Goal: Complete application form

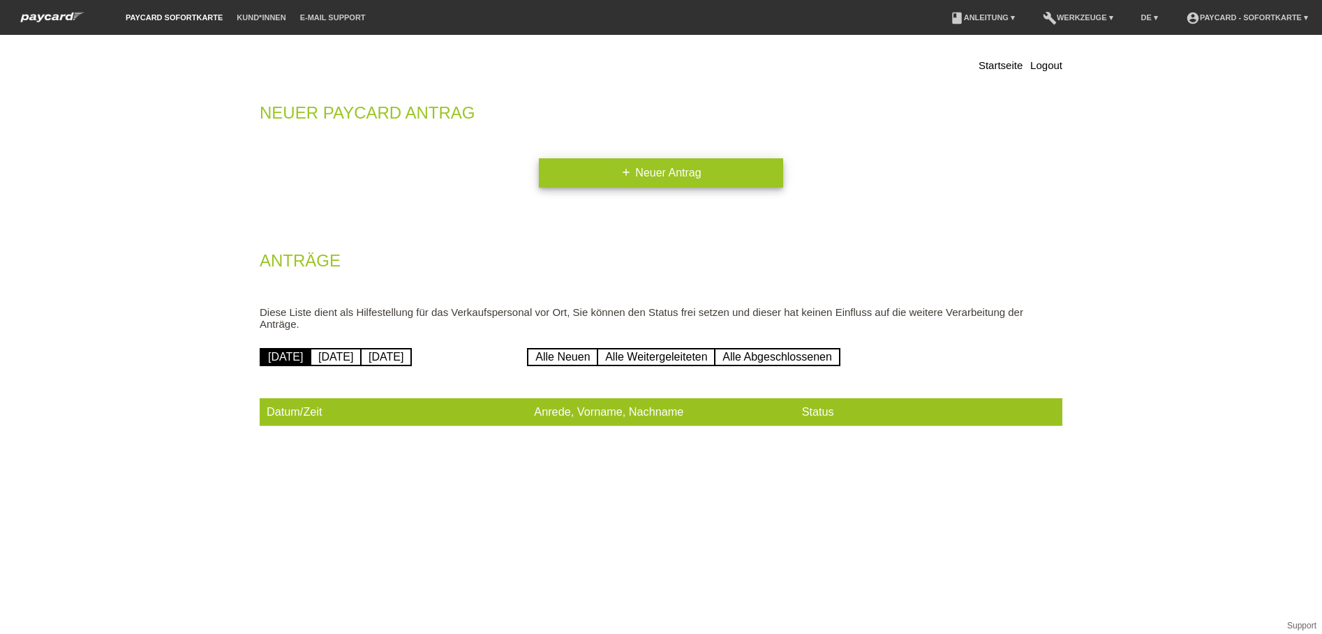
click at [659, 179] on link "add Neuer Antrag" at bounding box center [661, 172] width 244 height 29
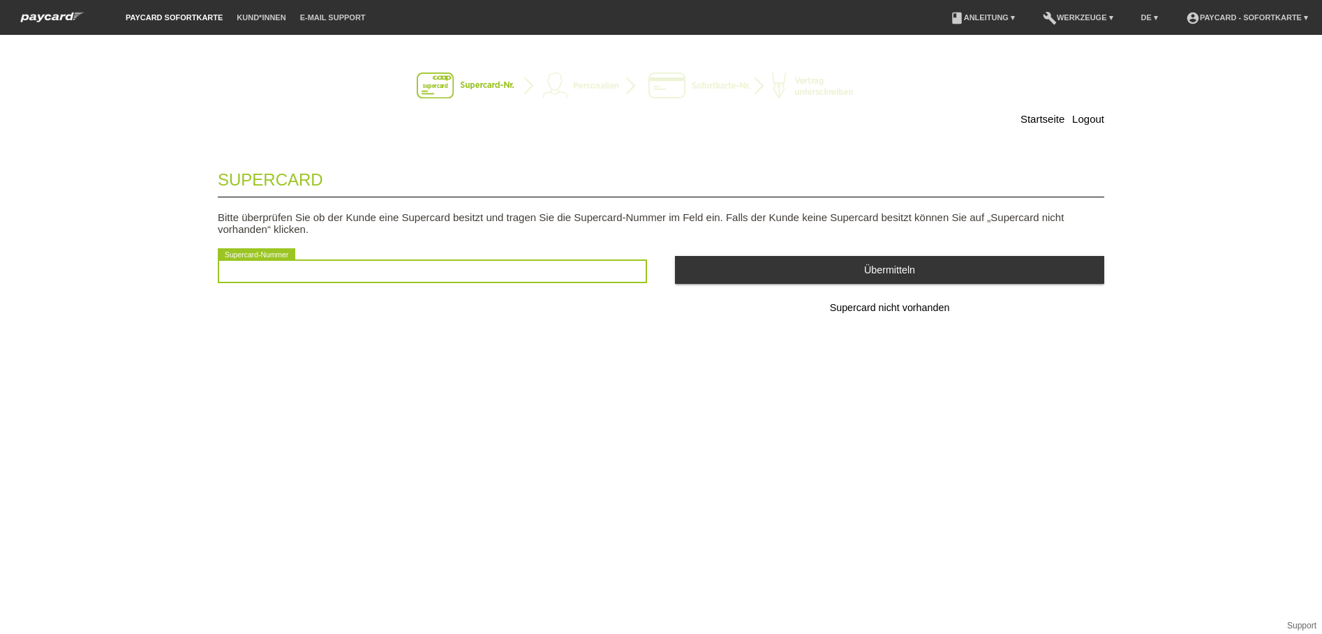
click at [339, 268] on input "text" at bounding box center [432, 272] width 429 height 24
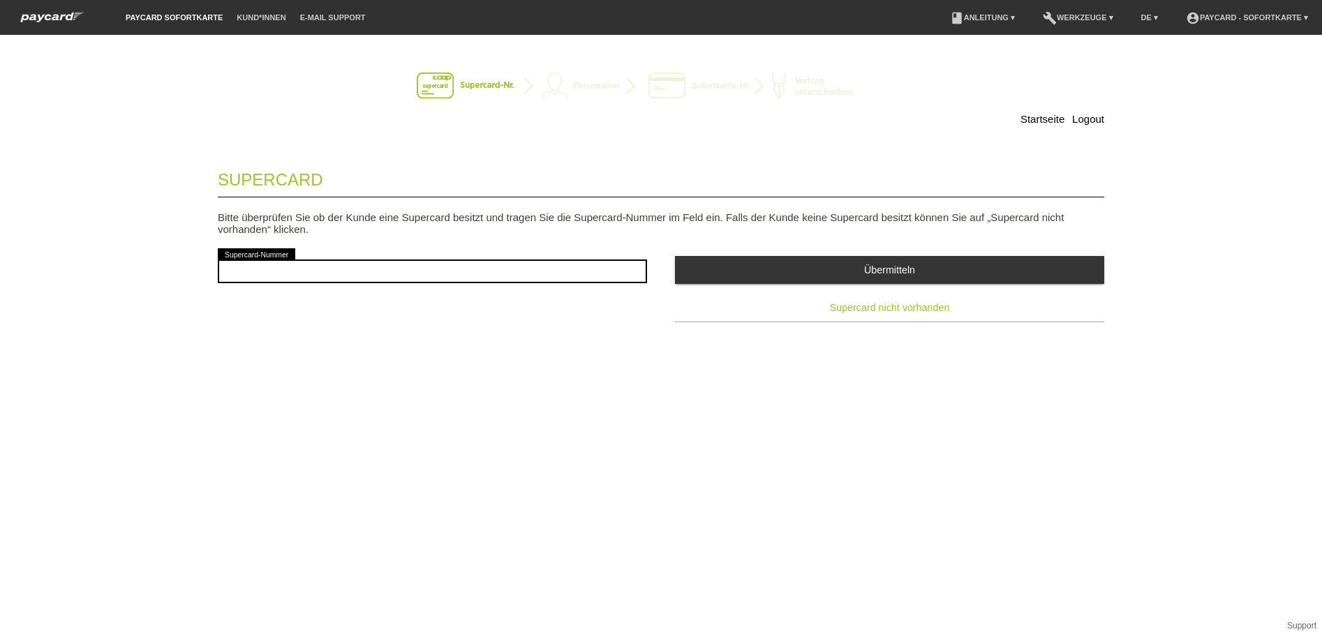
click at [859, 300] on button "Supercard nicht vorhanden" at bounding box center [889, 309] width 429 height 28
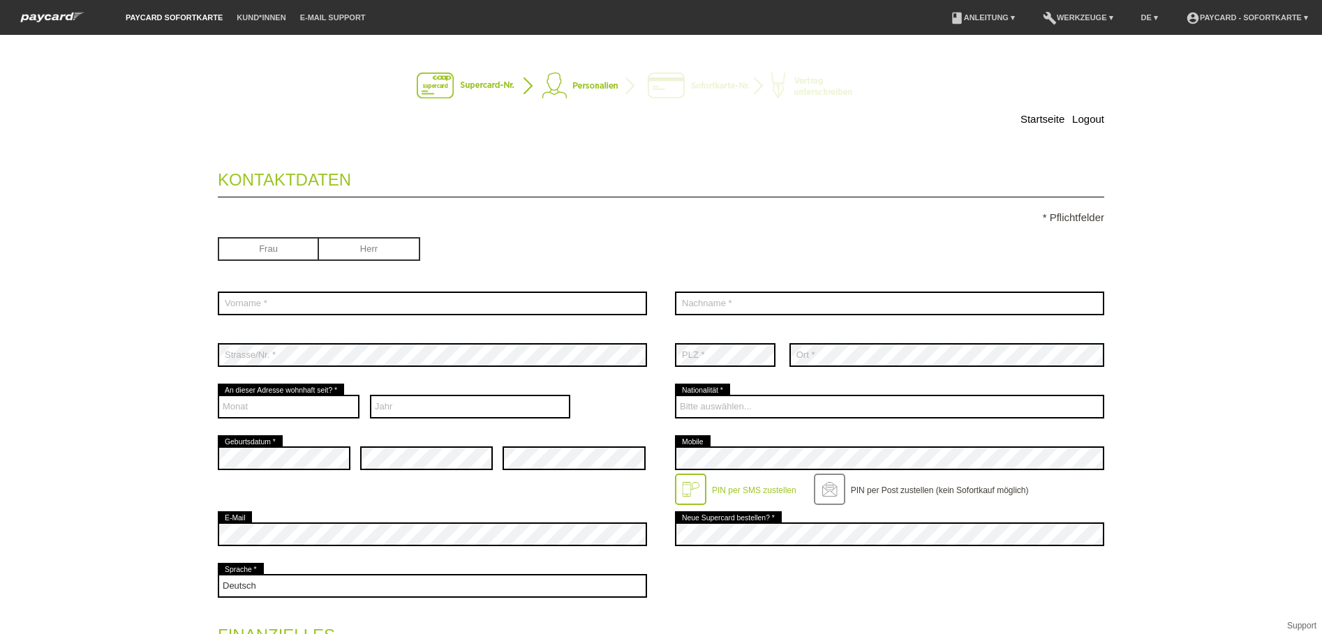
click at [364, 250] on input "radio" at bounding box center [369, 247] width 101 height 21
radio input "true"
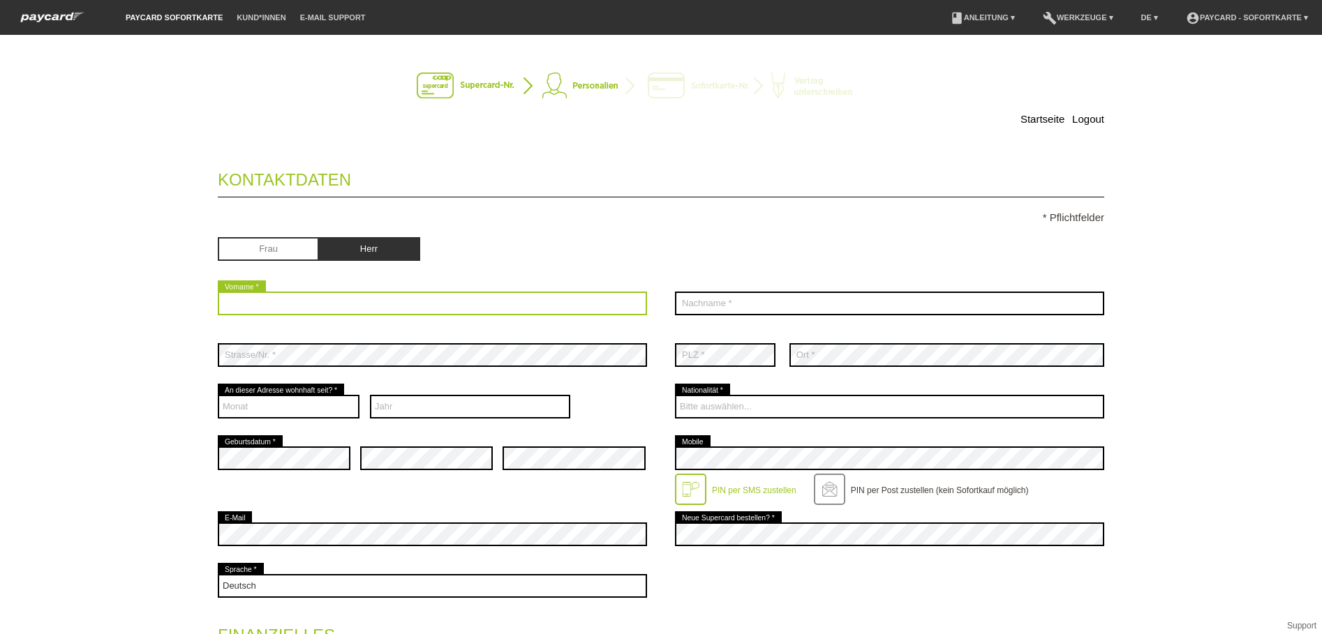
click at [262, 309] on input "text" at bounding box center [432, 304] width 429 height 24
click at [276, 304] on input "text" at bounding box center [432, 304] width 429 height 24
type input "Michael"
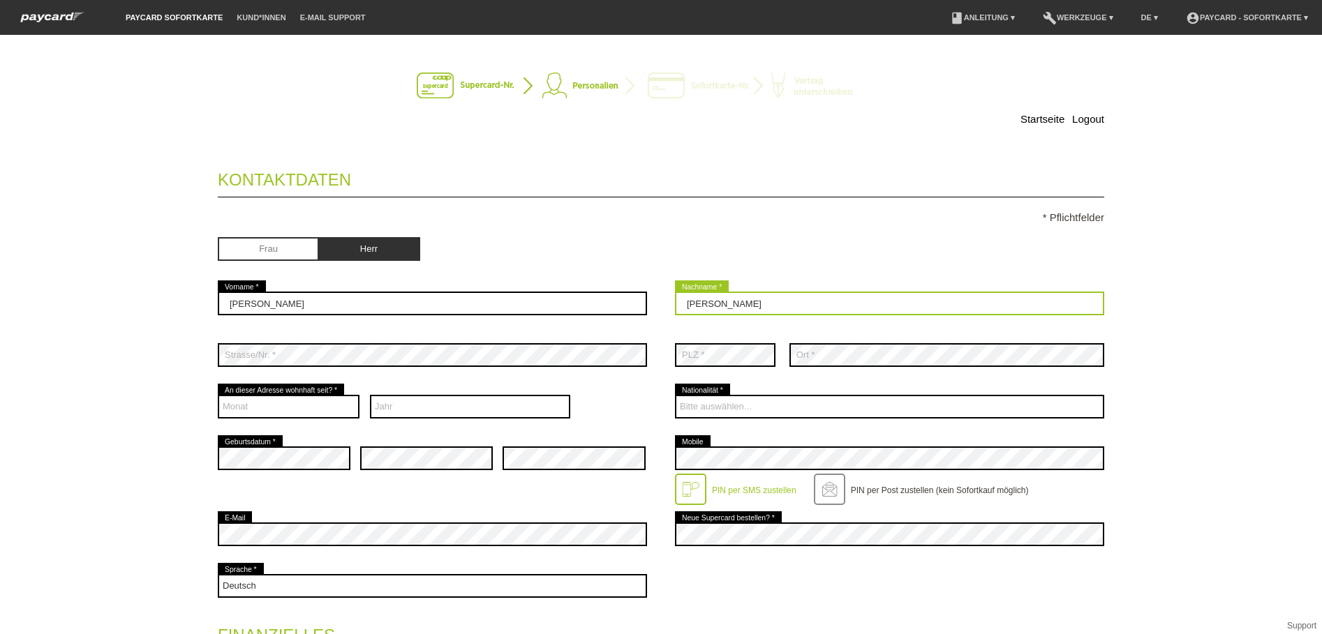
type input "Fuchs"
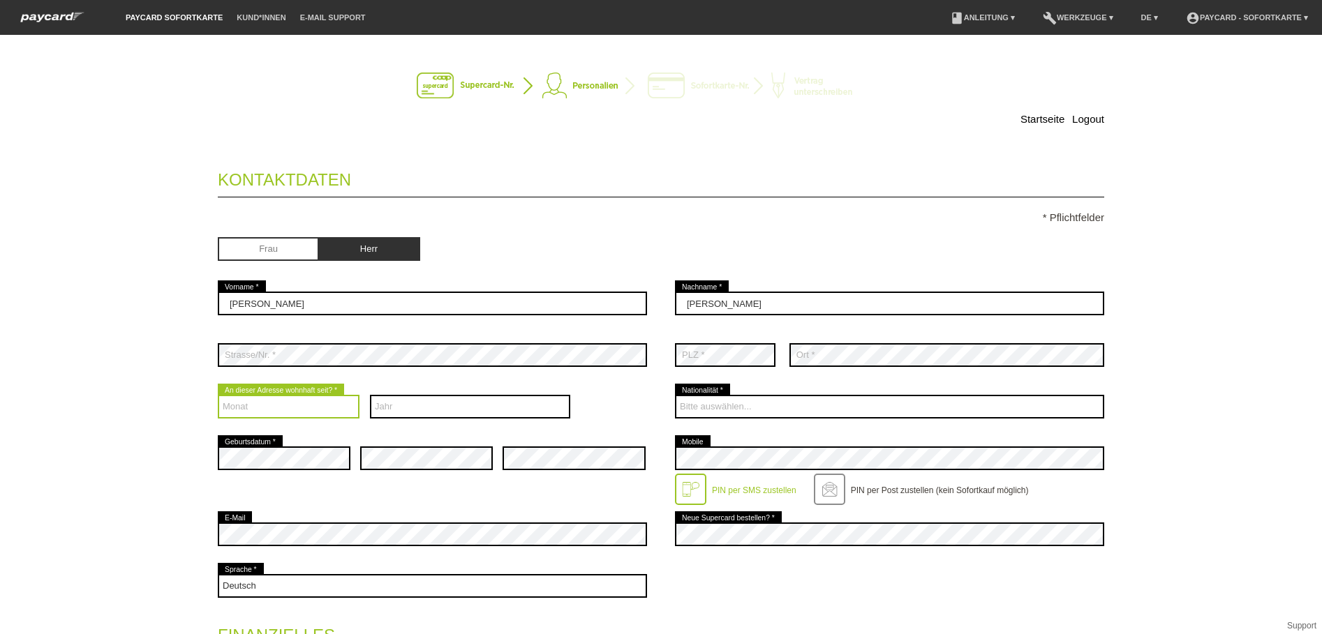
click at [311, 402] on select "Monat 01 02 03 04 05 06 07 08 09 10 11 12" at bounding box center [289, 407] width 142 height 24
click at [304, 408] on select "Monat 01 02 03 04 05 06 07 08 09 10 11 12" at bounding box center [289, 407] width 142 height 24
click at [218, 395] on select "Monat 01 02 03 04 05 06 07 08 09 10 11 12" at bounding box center [289, 407] width 142 height 24
click at [311, 410] on select "Monat 01 02 03 04 05 06 07 08 09 10 11 12" at bounding box center [289, 407] width 142 height 24
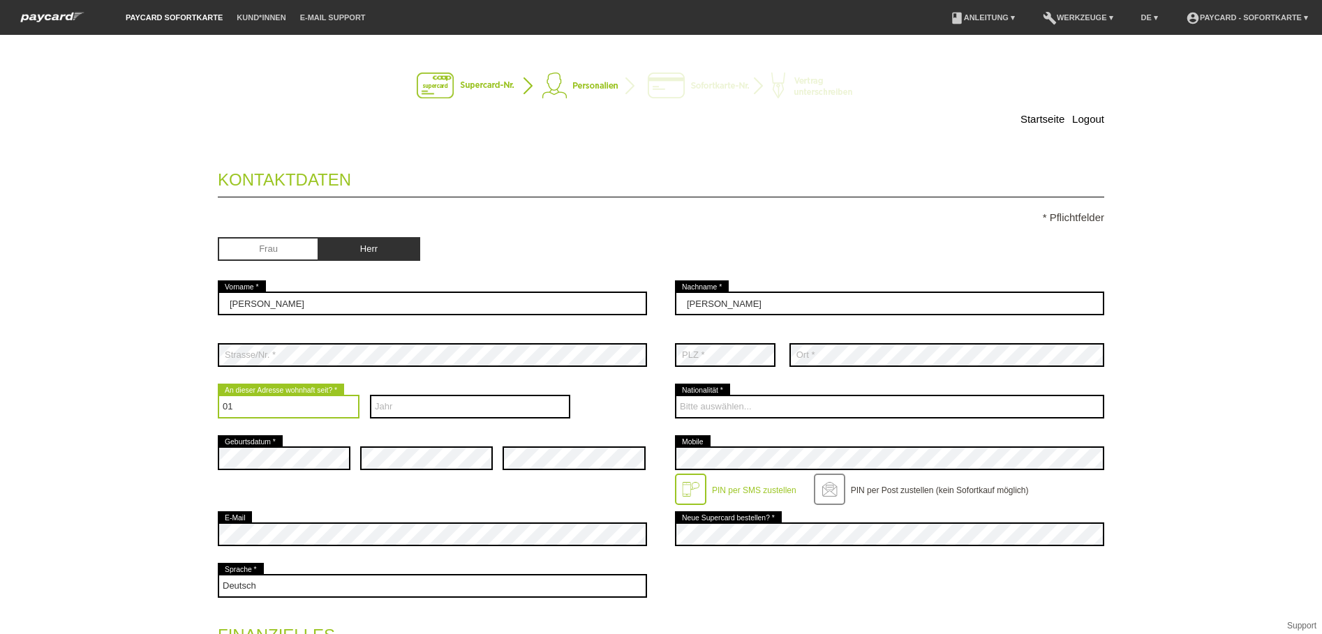
click at [311, 410] on select "Monat 01 02 03 04 05 06 07 08 09 10 11 12" at bounding box center [289, 407] width 142 height 24
click at [329, 412] on select "Monat 01 02 03 04 05 06 07 08 09 10 11 12" at bounding box center [289, 407] width 142 height 24
select select "09"
click at [218, 395] on select "Monat 01 02 03 04 05 06 07 08 09 10 11 12" at bounding box center [289, 407] width 142 height 24
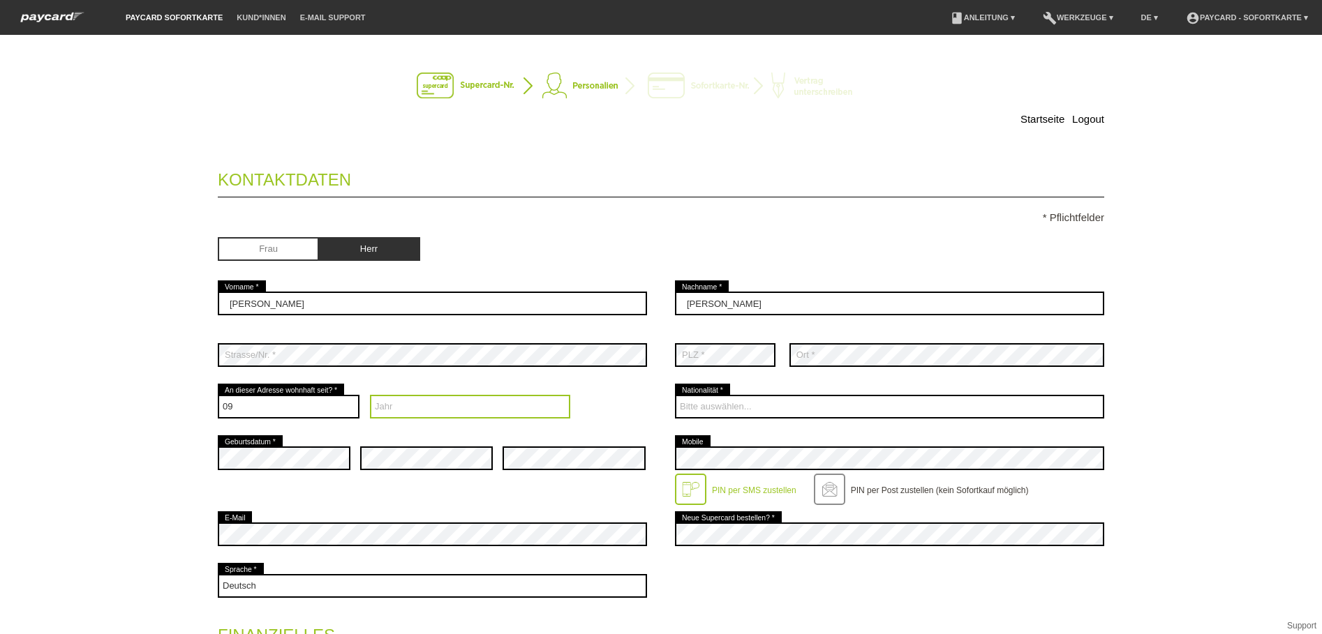
click at [376, 408] on select "Jahr 2025 2024 2023 2022 2021 2020 2019 2018 2017 2016" at bounding box center [470, 407] width 201 height 24
select select "2020"
click at [370, 395] on select "Jahr 2025 2024 2023 2022 2021 2020 2019 2018 2017 2016" at bounding box center [470, 407] width 201 height 24
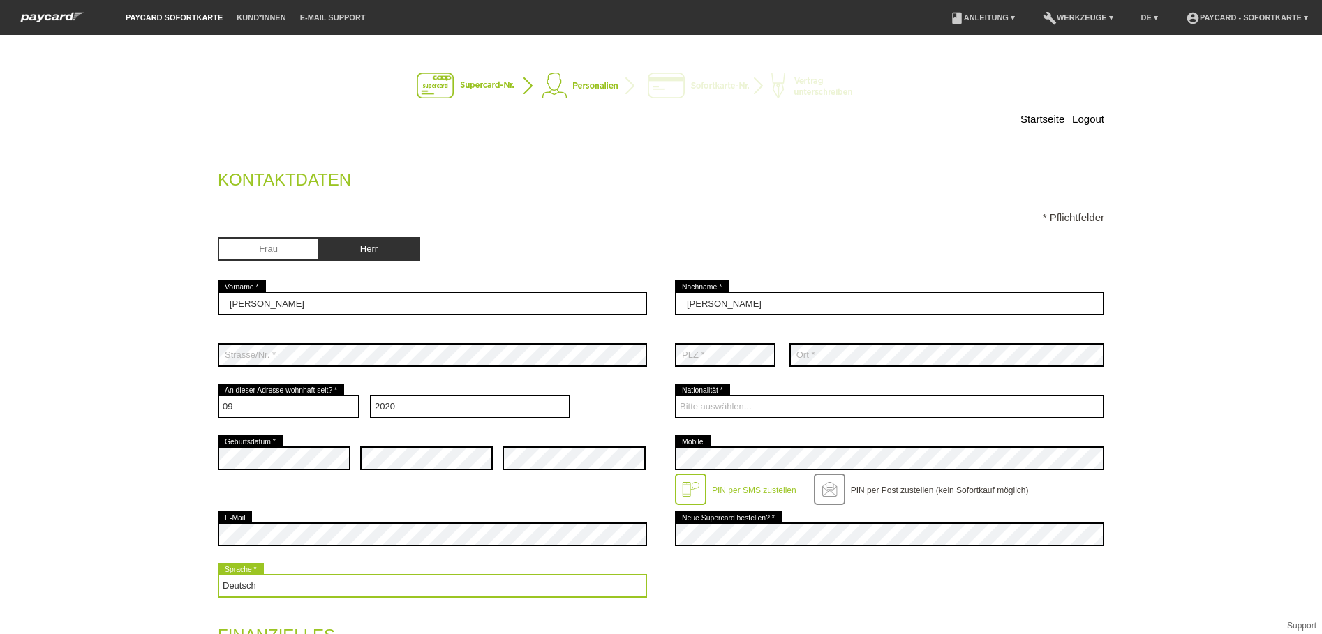
click at [312, 585] on select "Deutsch Français Italiano English" at bounding box center [432, 586] width 429 height 24
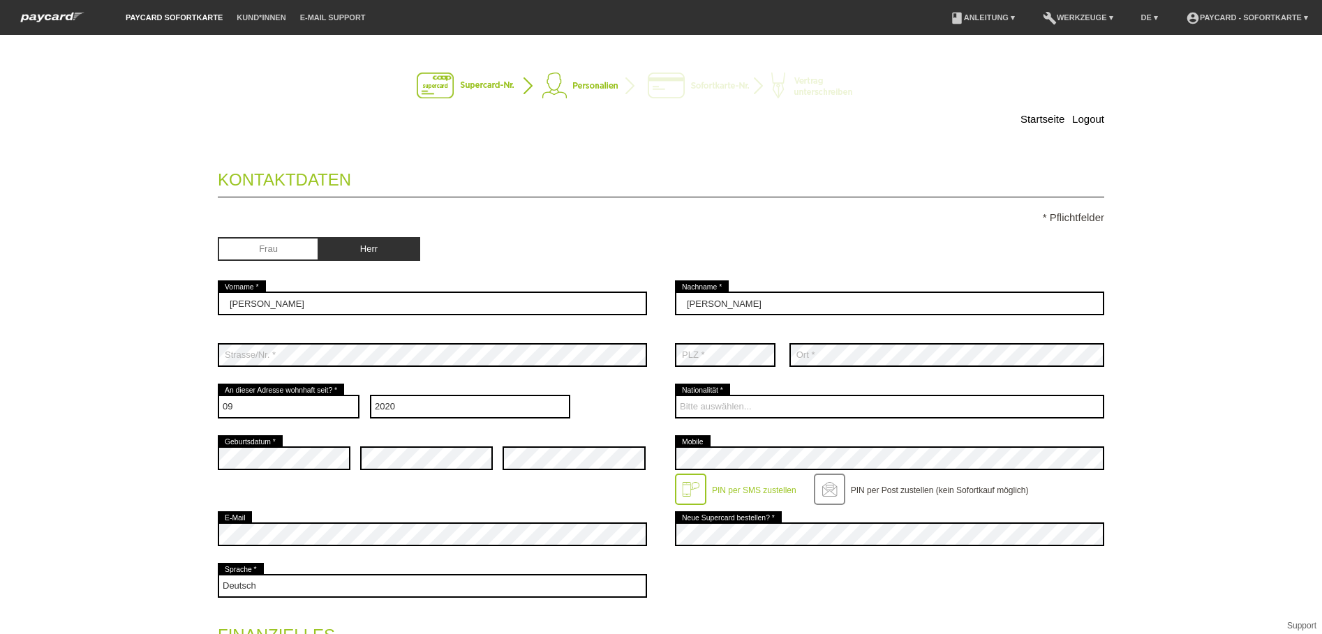
click at [659, 583] on div "Deutsch Français Italiano English error Sprache *" at bounding box center [661, 587] width 886 height 52
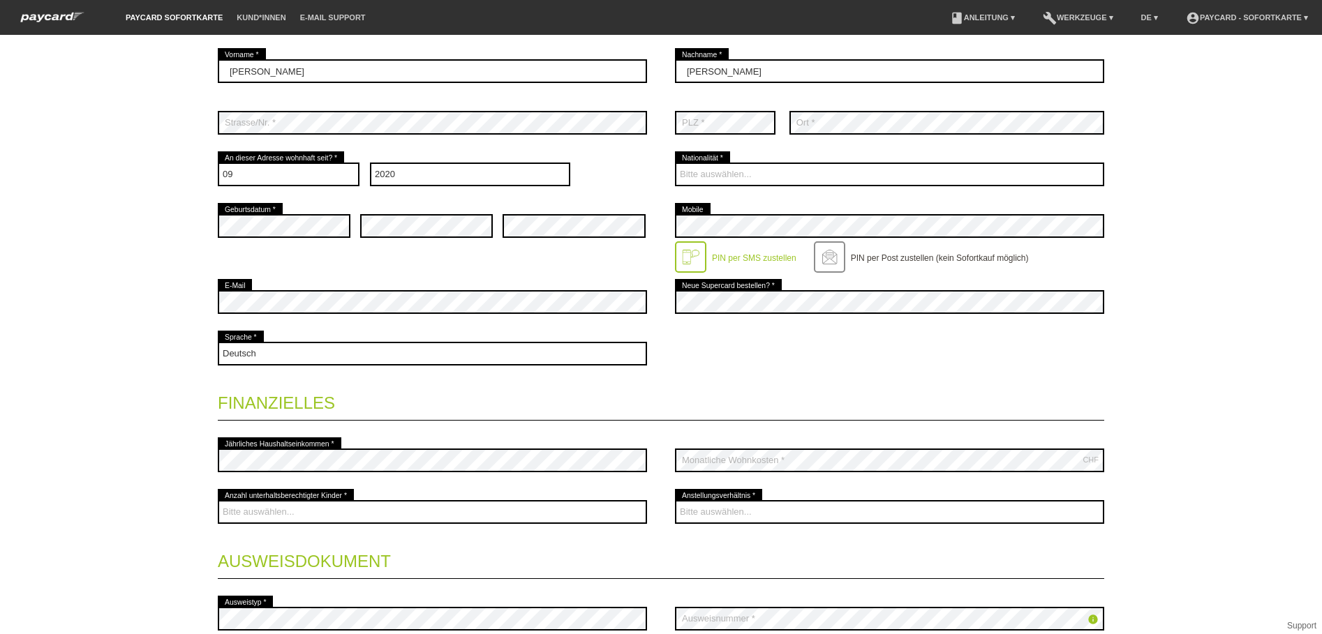
scroll to position [279, 0]
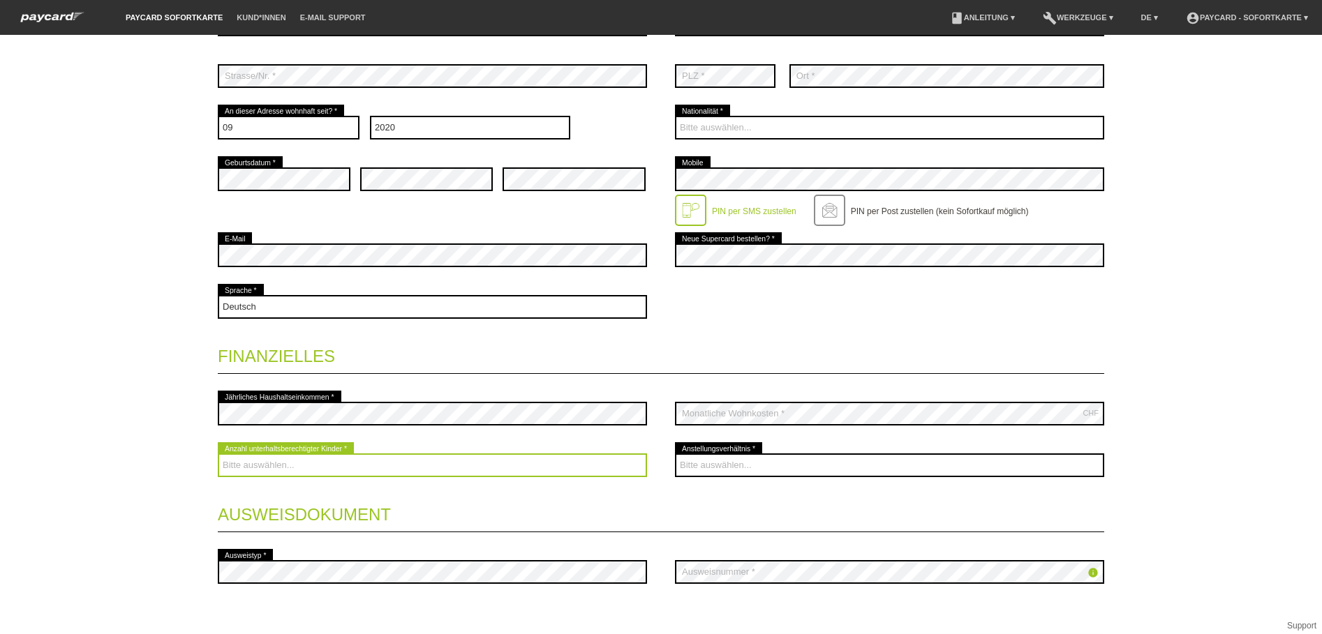
click at [315, 459] on select "Bitte auswählen... 0 1 2 3 4 5 6 7 8 9" at bounding box center [432, 466] width 429 height 24
click at [327, 461] on select "Bitte auswählen... 0 1 2 3 4 5 6 7 8 9" at bounding box center [432, 466] width 429 height 24
select select "0"
click at [218, 454] on select "Bitte auswählen... 0 1 2 3 4 5 6 7 8 9" at bounding box center [432, 466] width 429 height 24
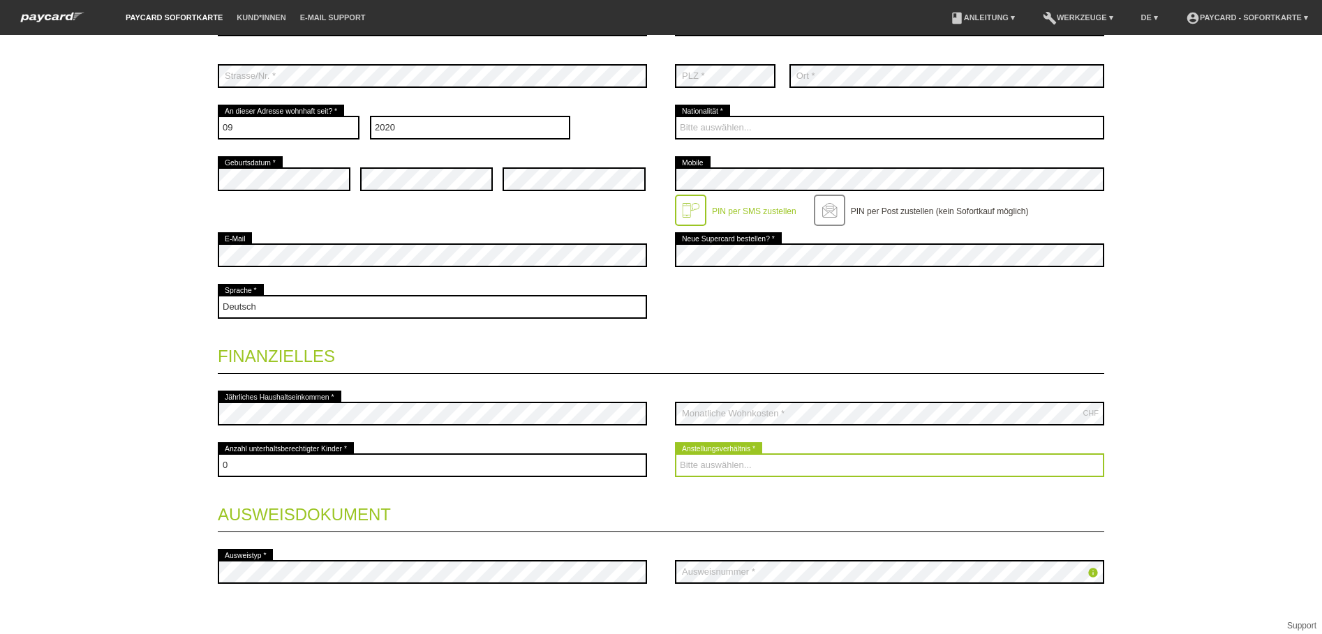
click at [692, 464] on select "Bitte auswählen... Unbefristet Befristet Lehrling/Student Pensioniert Nicht arb…" at bounding box center [889, 466] width 429 height 24
select select "UNLIMITED"
click at [675, 454] on select "Bitte auswählen... Unbefristet Befristet Lehrling/Student Pensioniert Nicht arb…" at bounding box center [889, 466] width 429 height 24
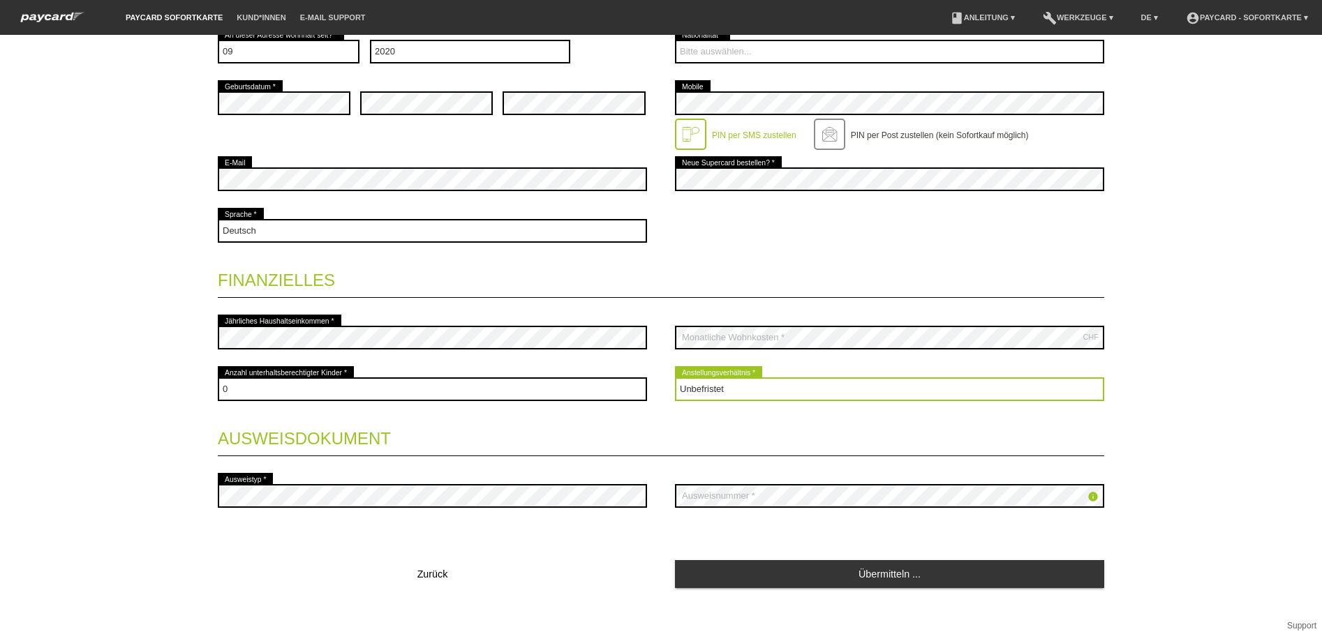
scroll to position [366, 0]
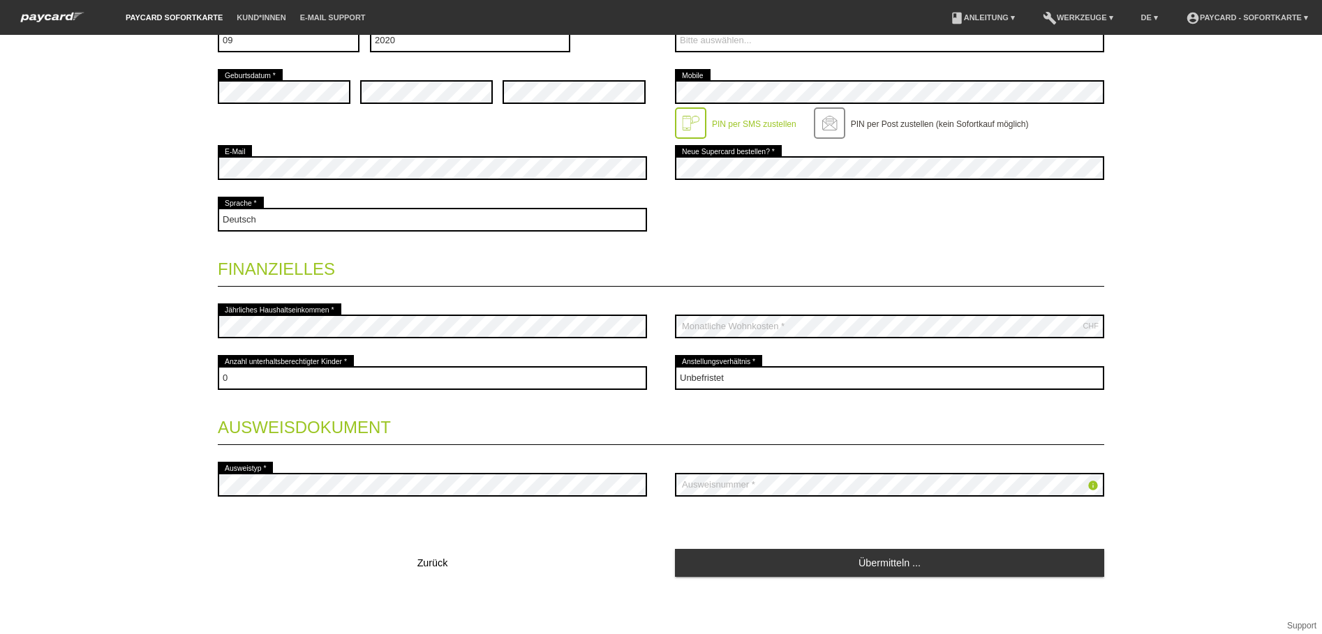
click at [439, 445] on legend "Ausweisdokument" at bounding box center [661, 424] width 886 height 41
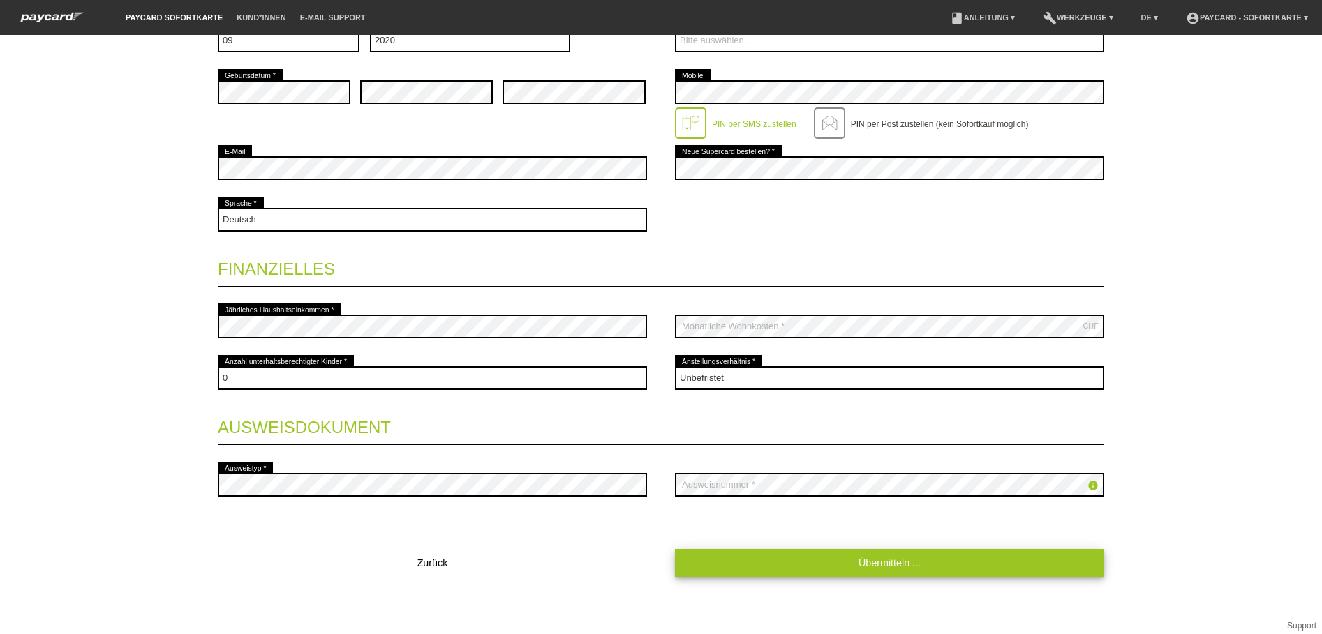
click at [847, 567] on link "Übermitteln ..." at bounding box center [889, 562] width 429 height 27
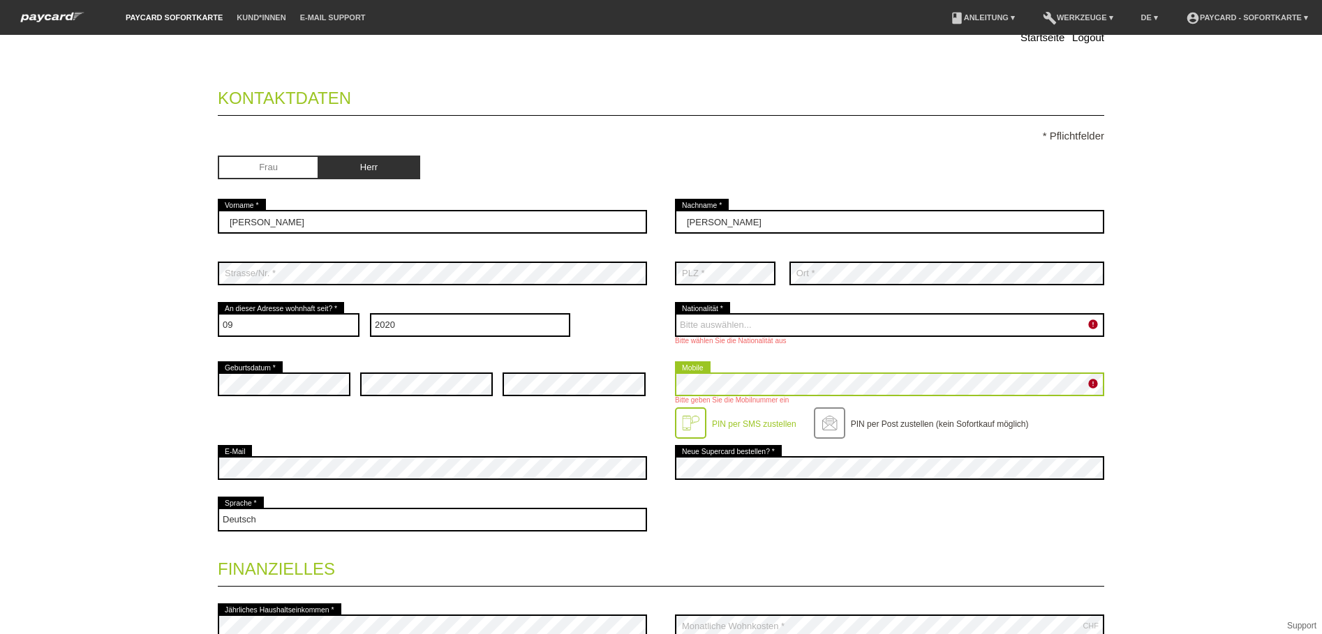
scroll to position [93, 0]
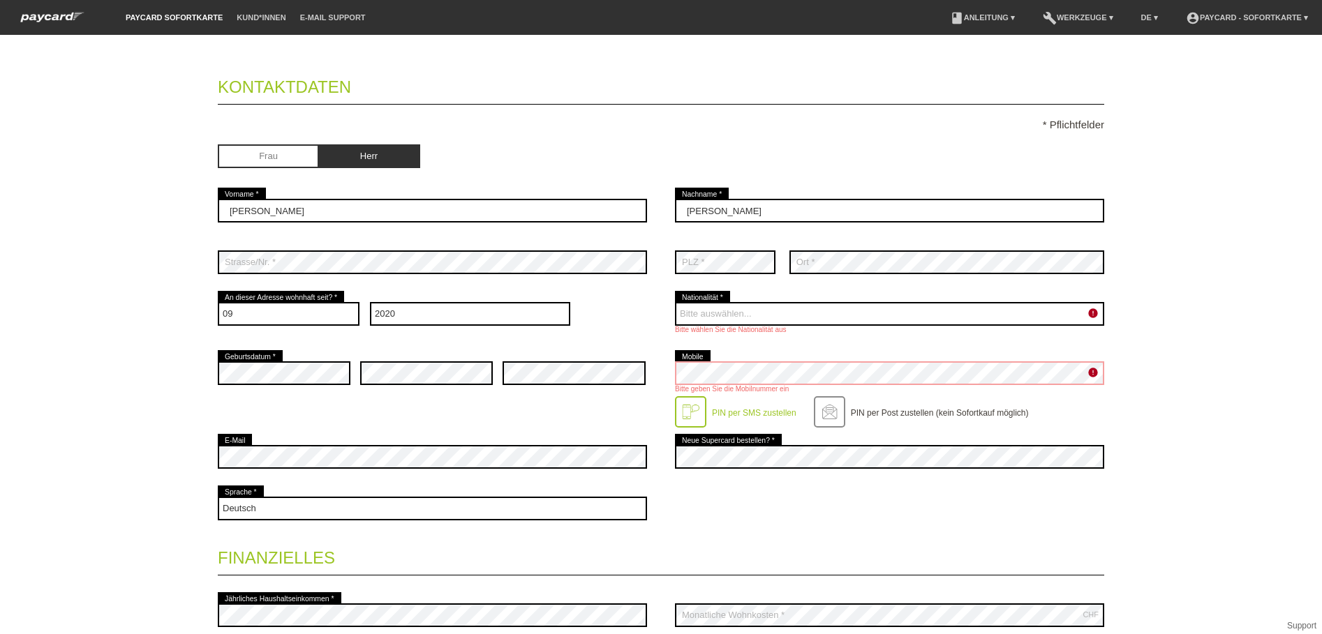
click at [875, 493] on div at bounding box center [889, 488] width 429 height 10
click at [697, 411] on div at bounding box center [690, 411] width 31 height 31
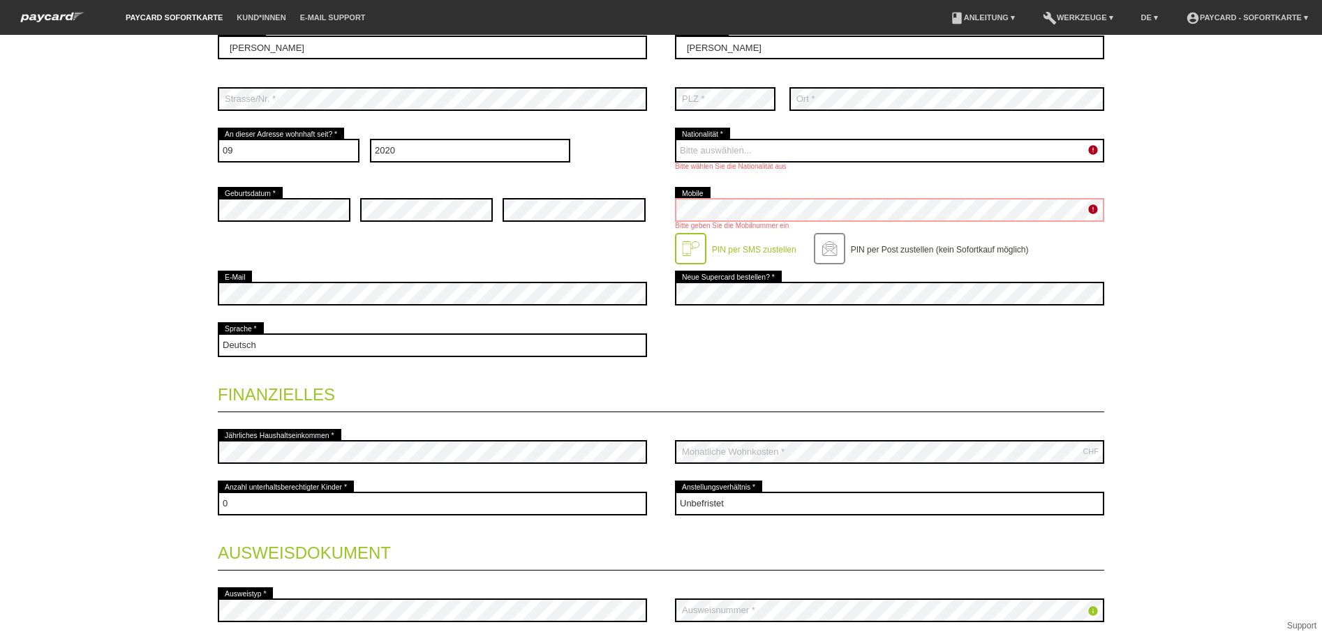
scroll to position [382, 0]
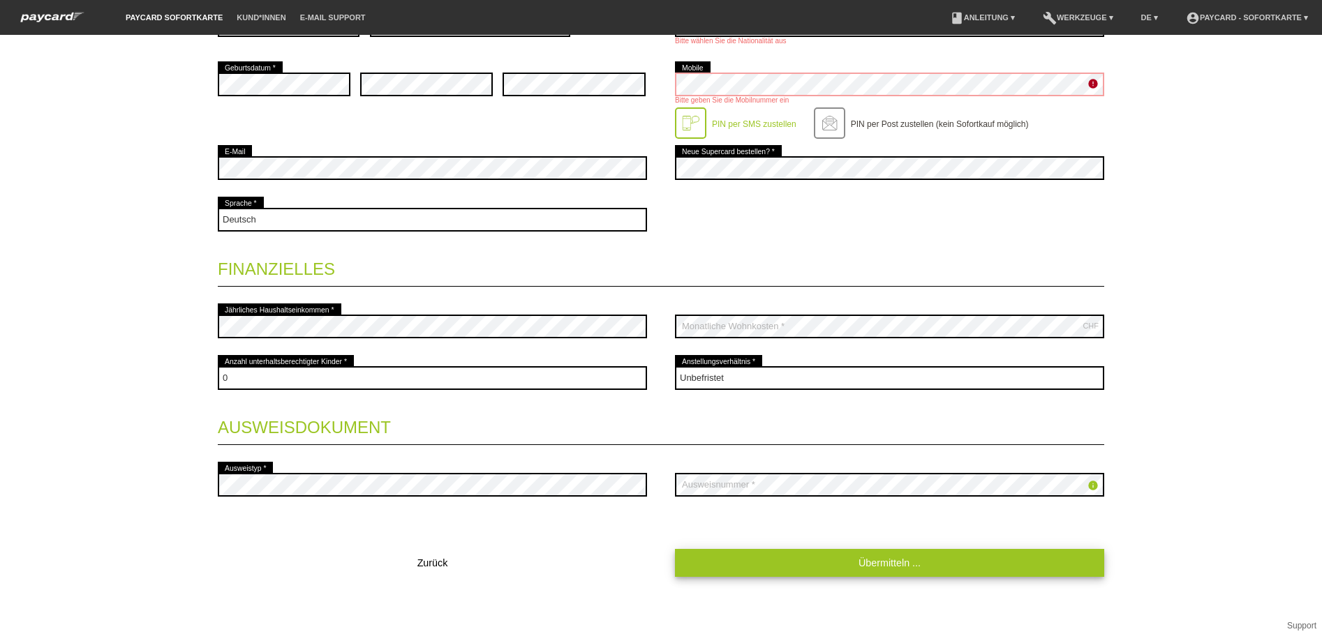
click at [863, 563] on link "Übermitteln ..." at bounding box center [889, 562] width 429 height 27
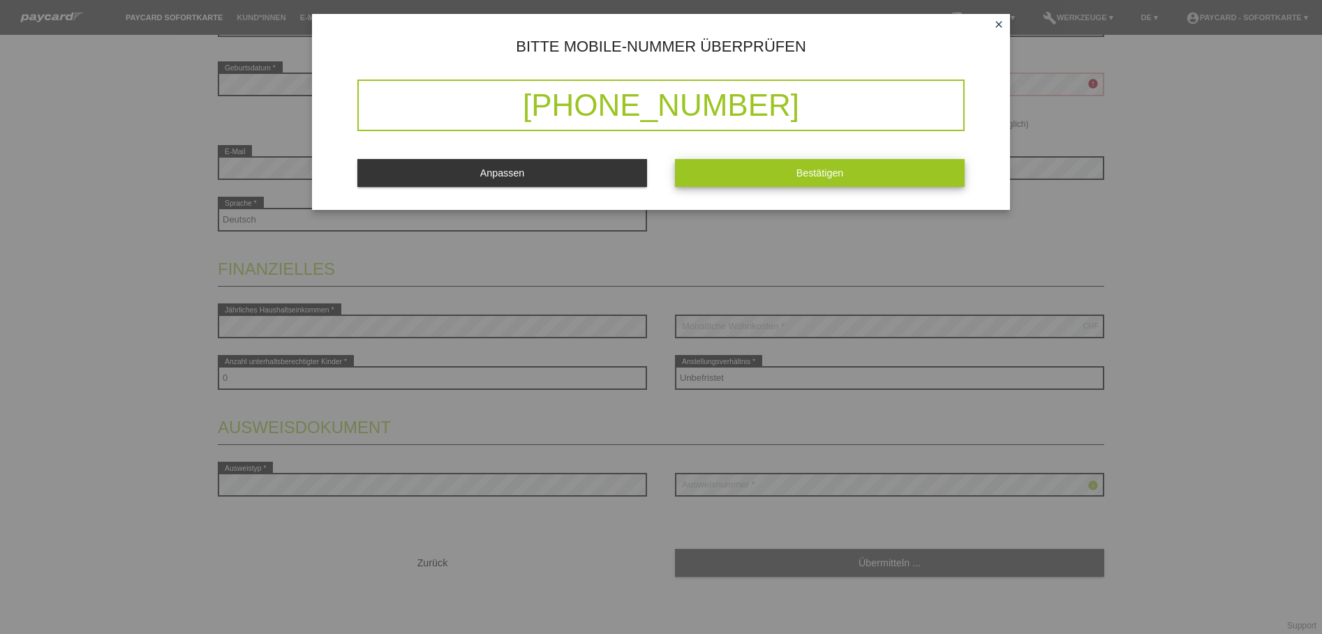
click at [824, 177] on span "Bestätigen" at bounding box center [819, 173] width 47 height 11
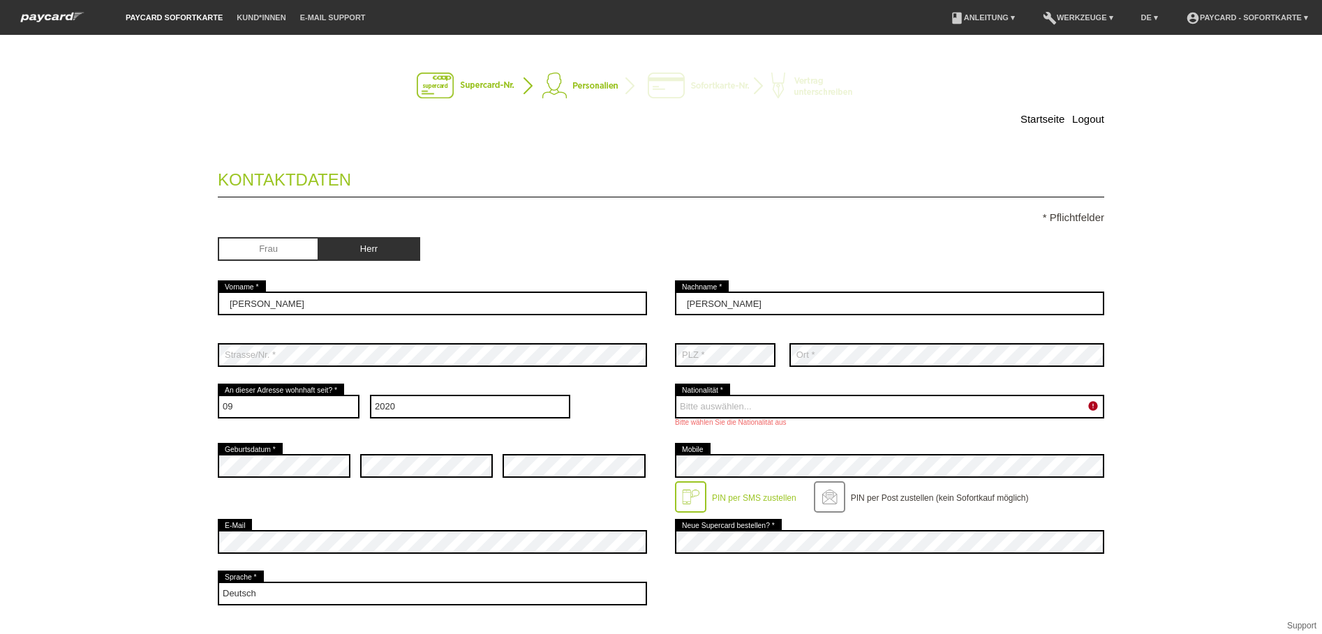
scroll to position [0, 0]
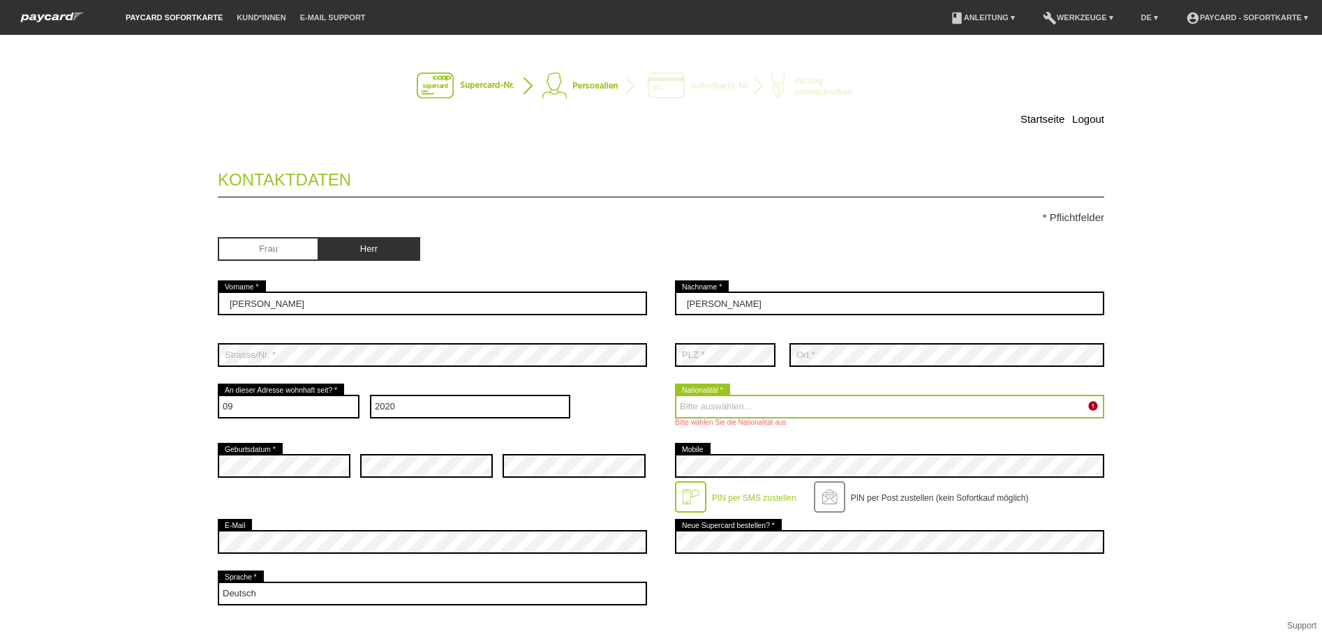
click at [744, 406] on select "Bitte auswählen... Schweiz Deutschland Liechtenstein Österreich ------------ Af…" at bounding box center [889, 407] width 429 height 24
select select "CH"
click at [675, 395] on select "Bitte auswählen... Schweiz Deutschland Liechtenstein Österreich ------------ Af…" at bounding box center [889, 407] width 429 height 24
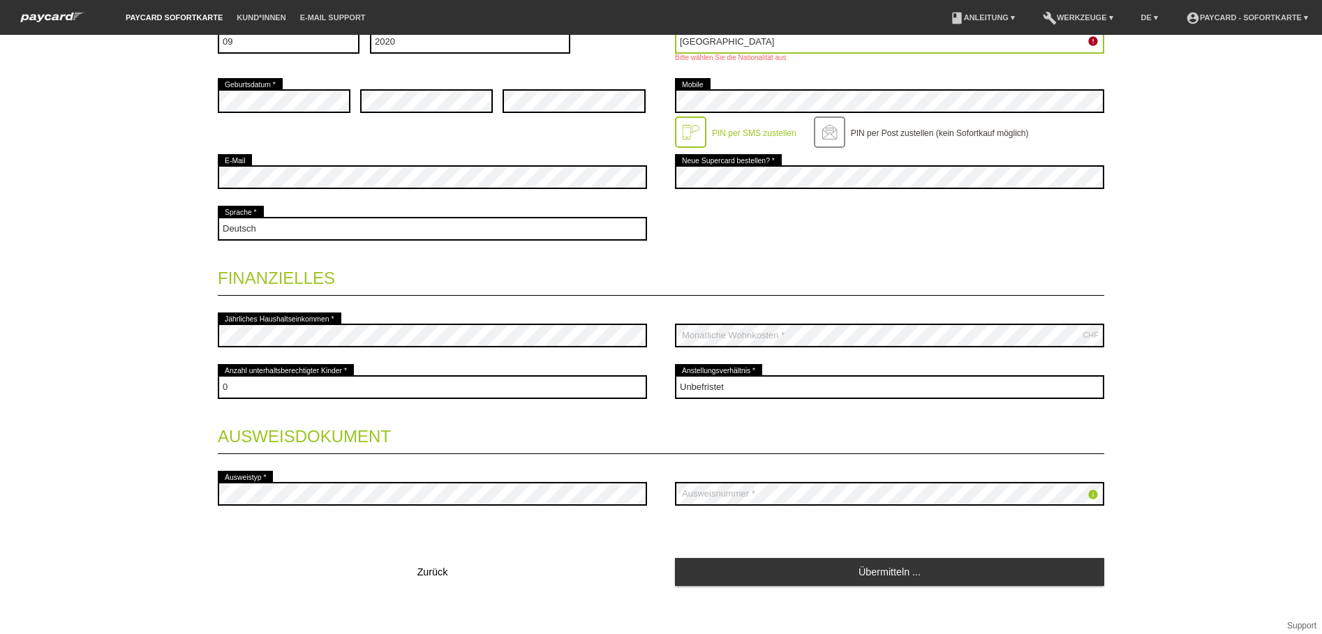
scroll to position [374, 0]
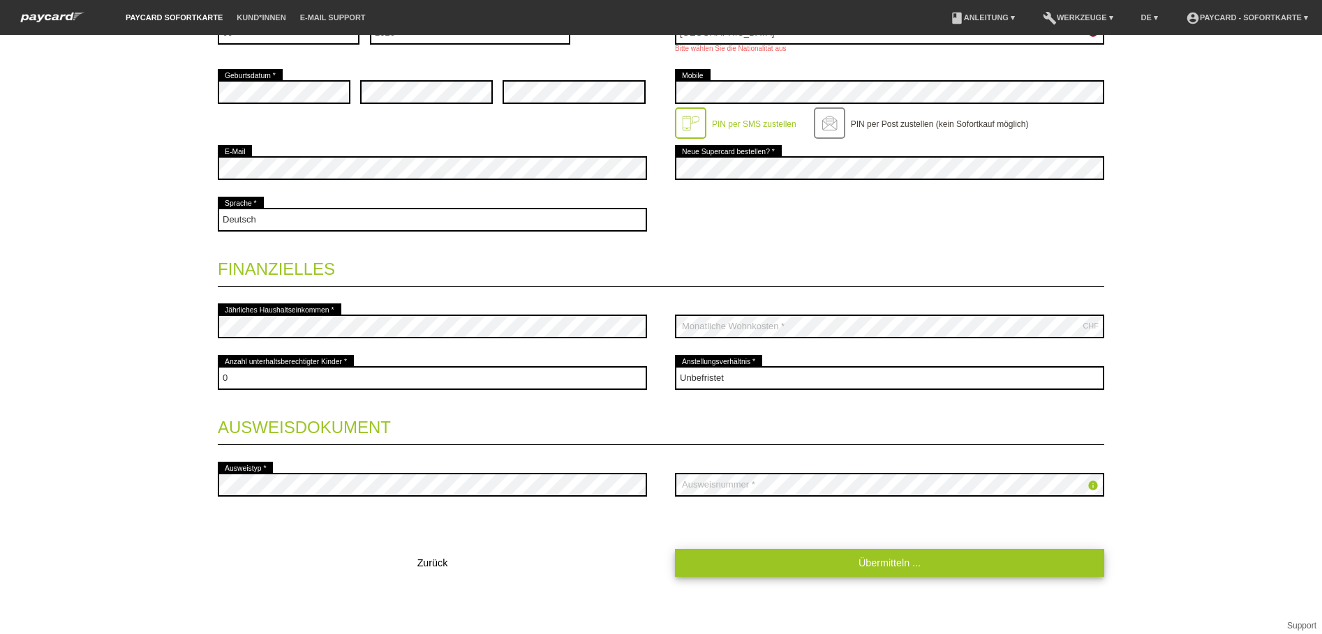
click at [873, 555] on link "Übermitteln ..." at bounding box center [889, 562] width 429 height 27
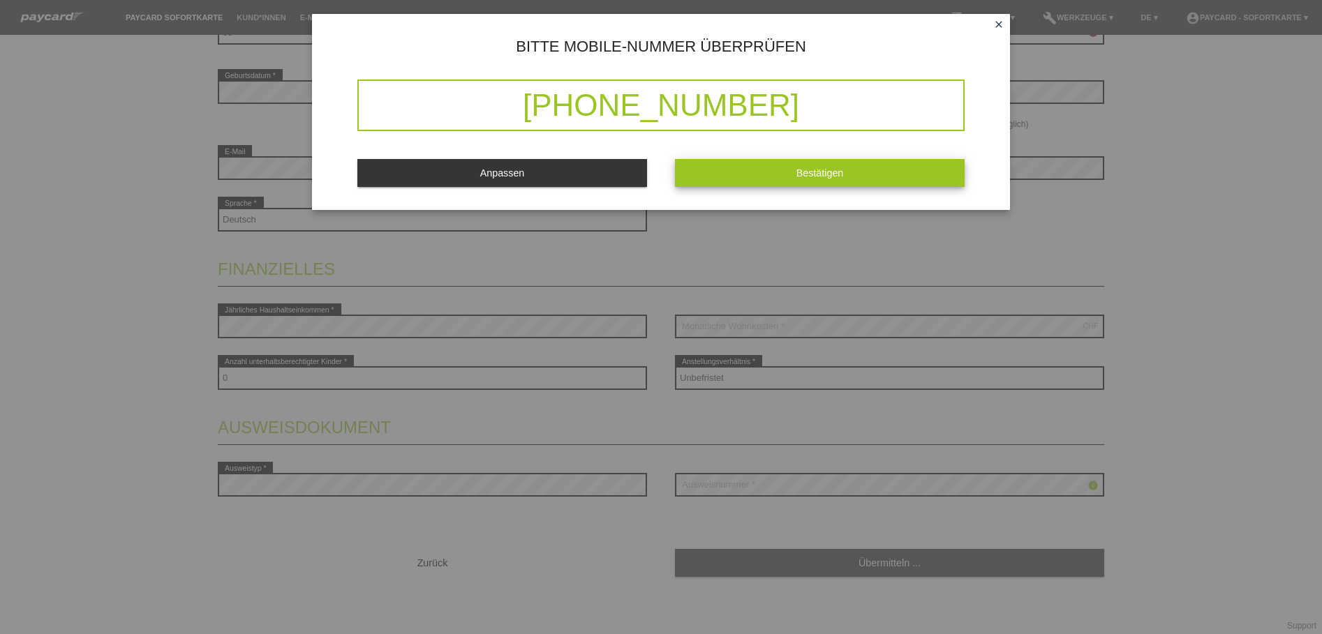
click at [812, 175] on span "Bestätigen" at bounding box center [819, 173] width 47 height 11
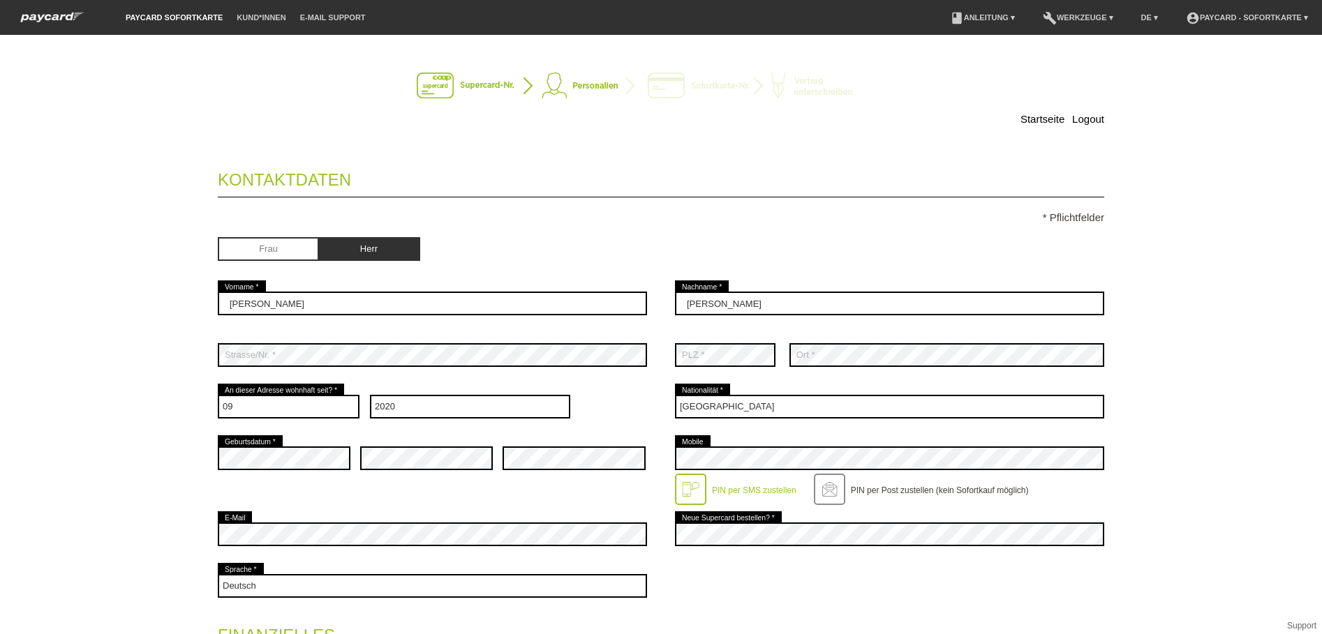
scroll to position [0, 0]
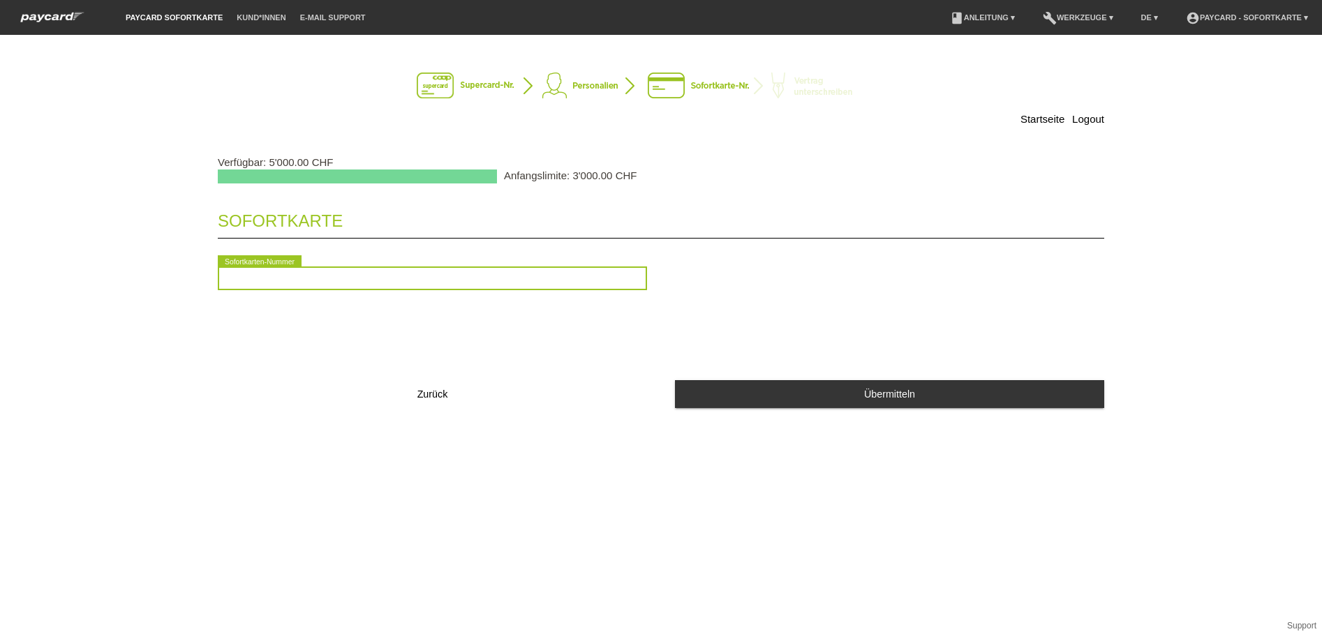
click at [244, 275] on input "text" at bounding box center [432, 279] width 429 height 24
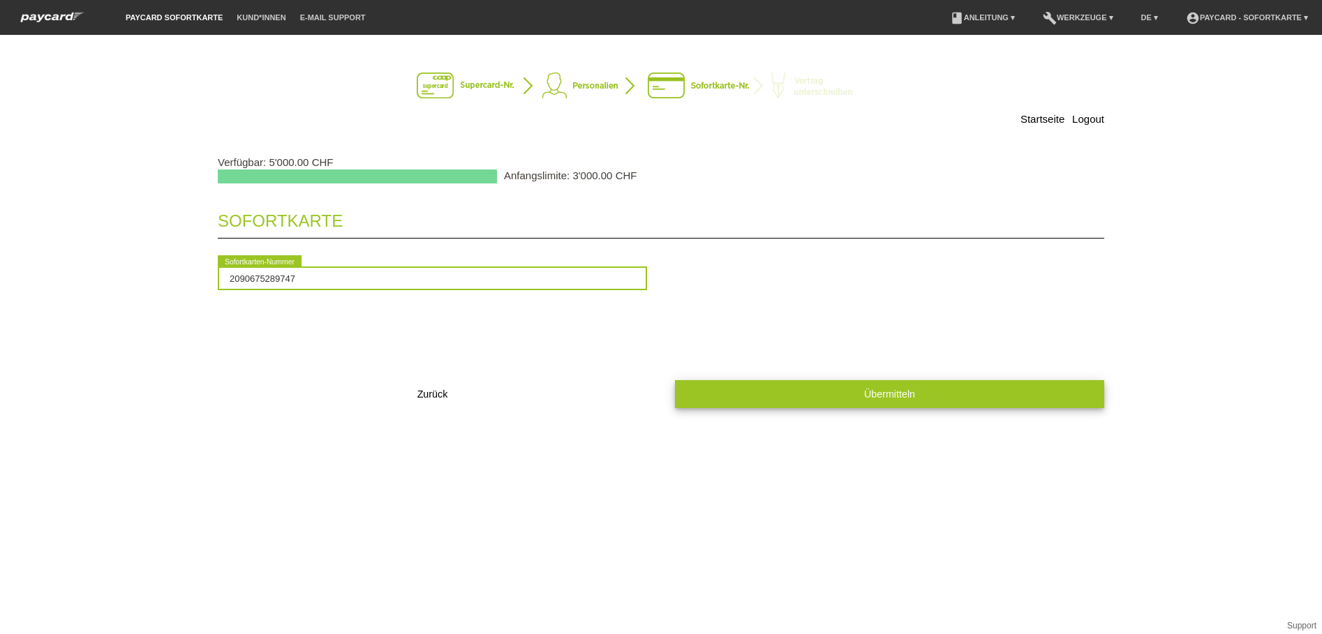
type input "2090675289747"
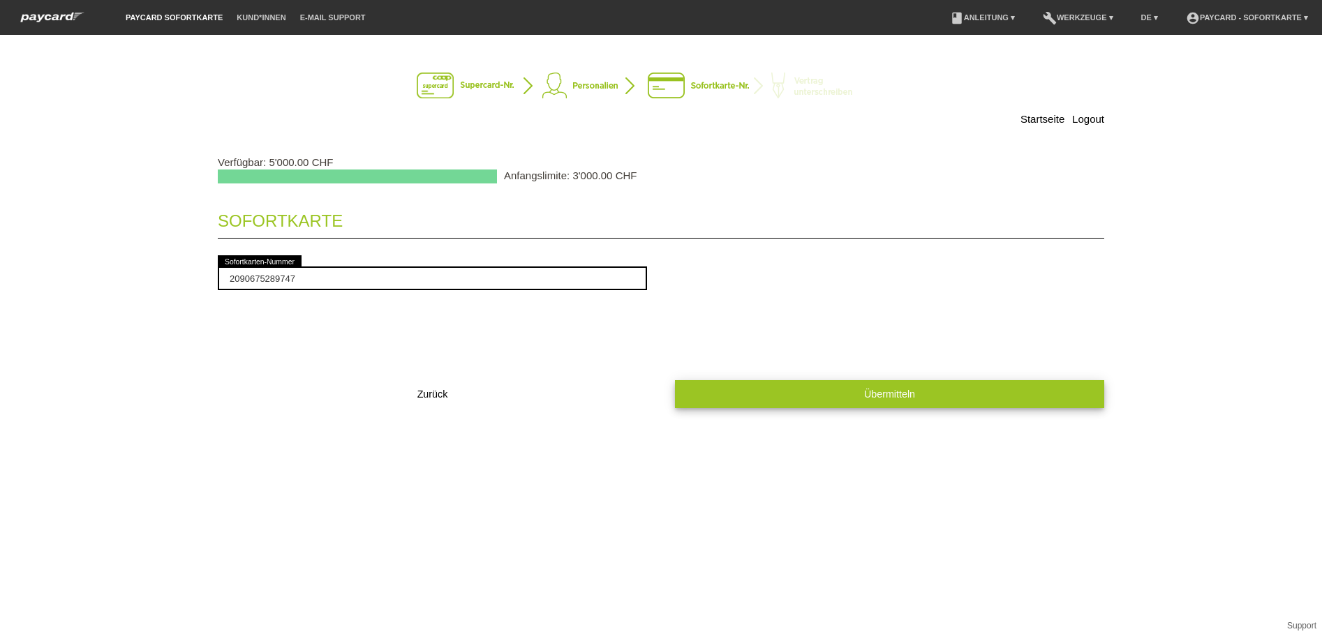
click at [844, 399] on button "Übermitteln" at bounding box center [889, 393] width 429 height 27
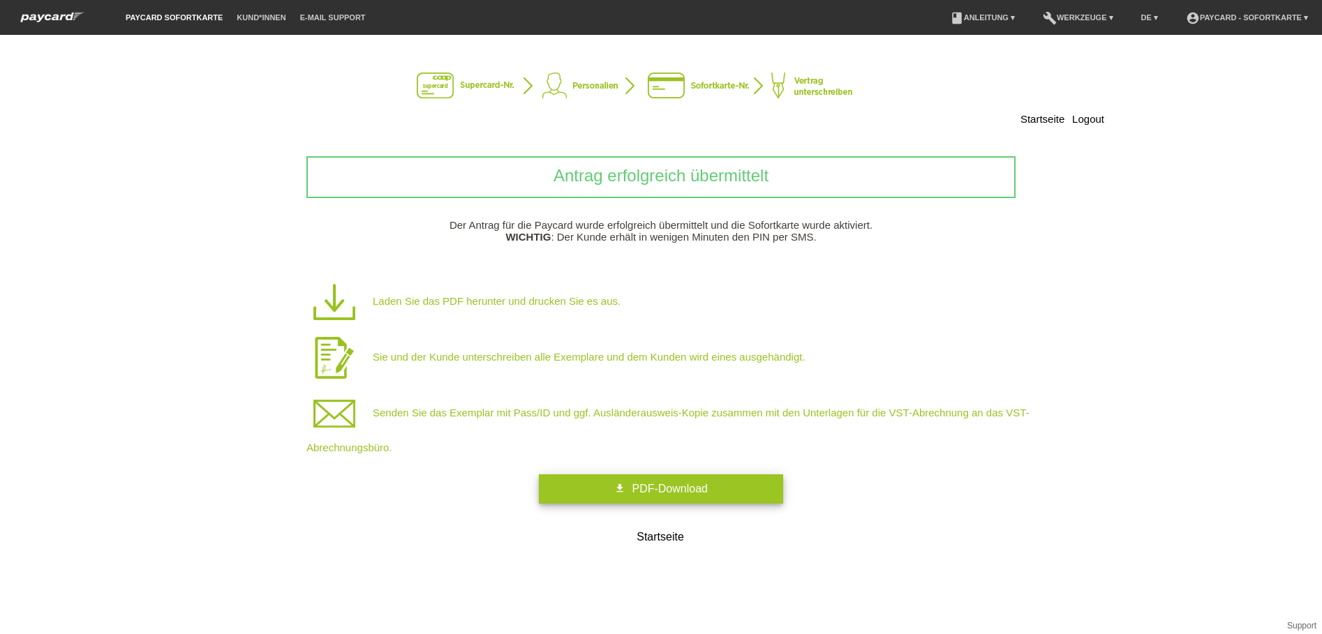
click at [638, 487] on span "PDF-Download" at bounding box center [669, 489] width 75 height 12
